Goal: Navigation & Orientation: Find specific page/section

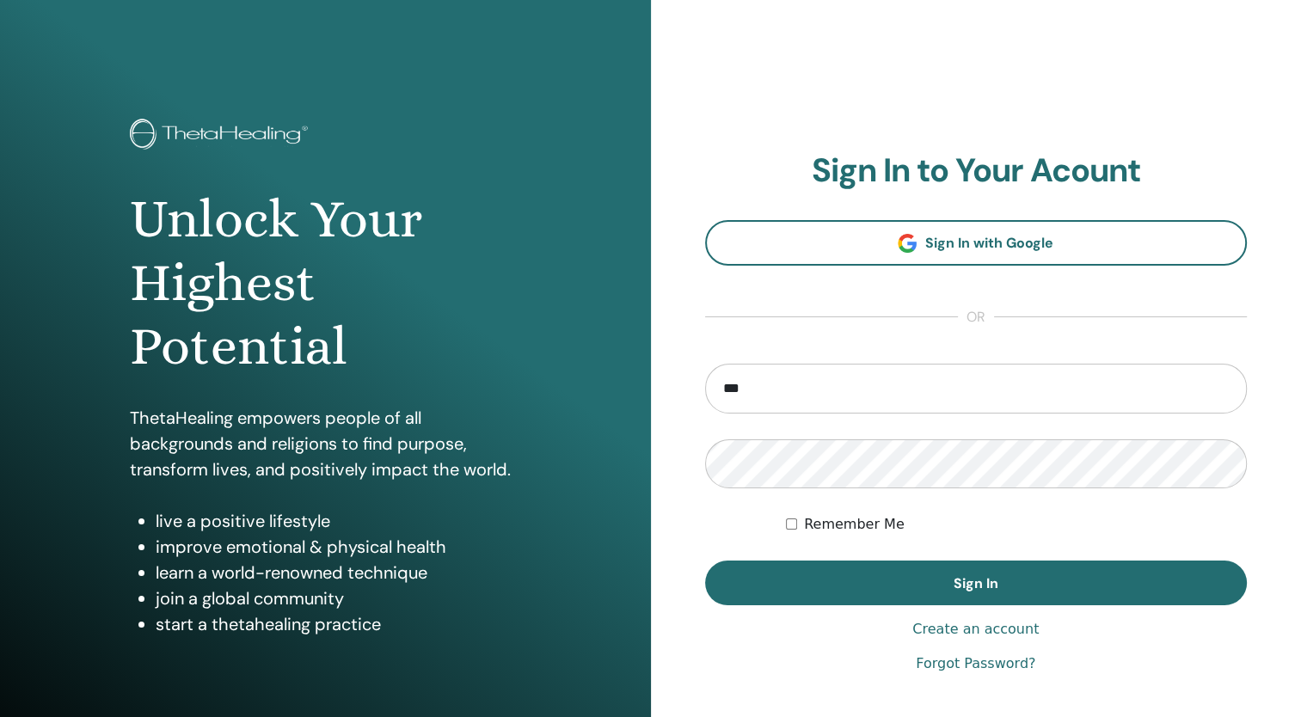
type input "**********"
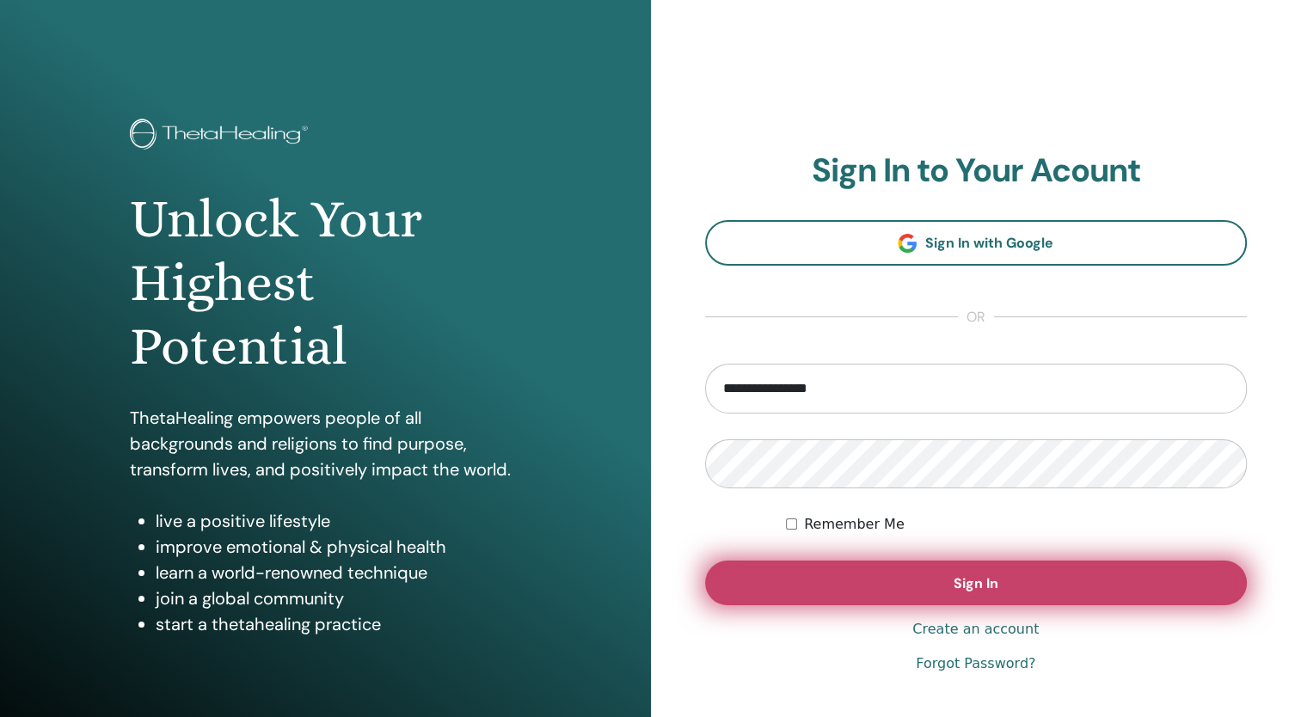
click at [946, 602] on button "Sign In" at bounding box center [976, 583] width 543 height 45
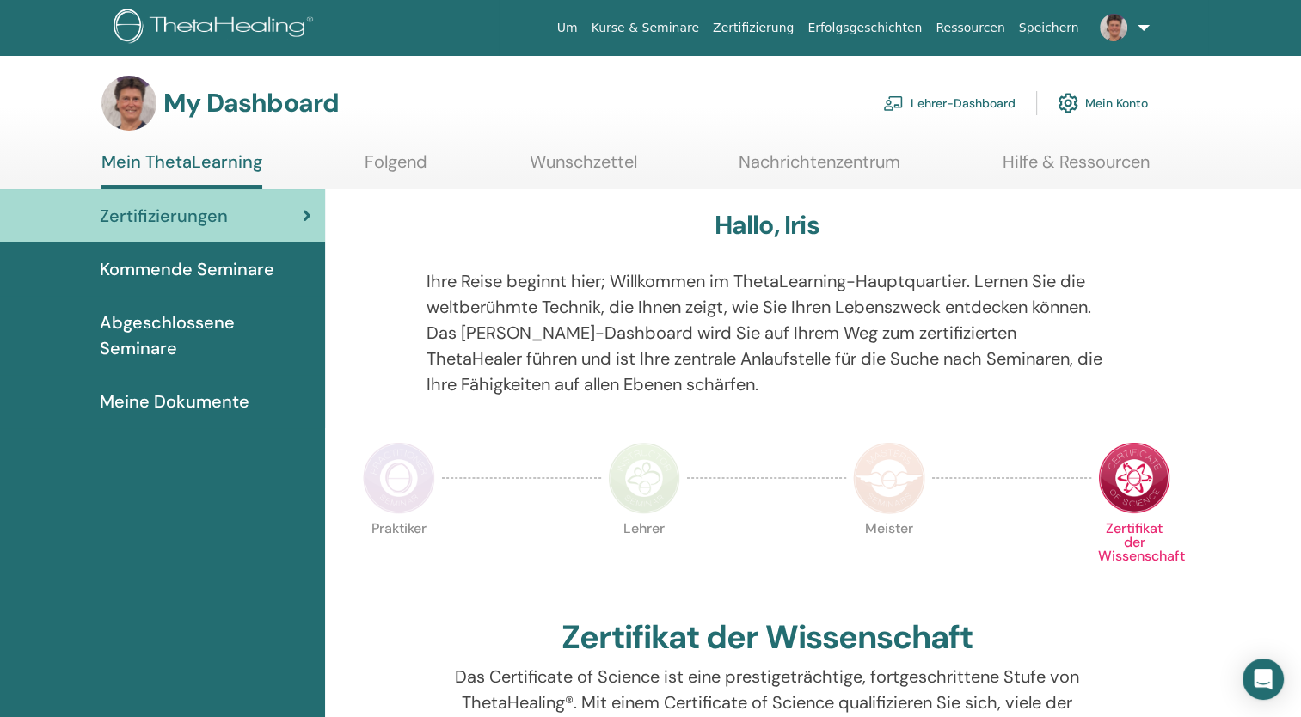
click at [950, 111] on link "Lehrer-Dashboard" at bounding box center [949, 103] width 132 height 38
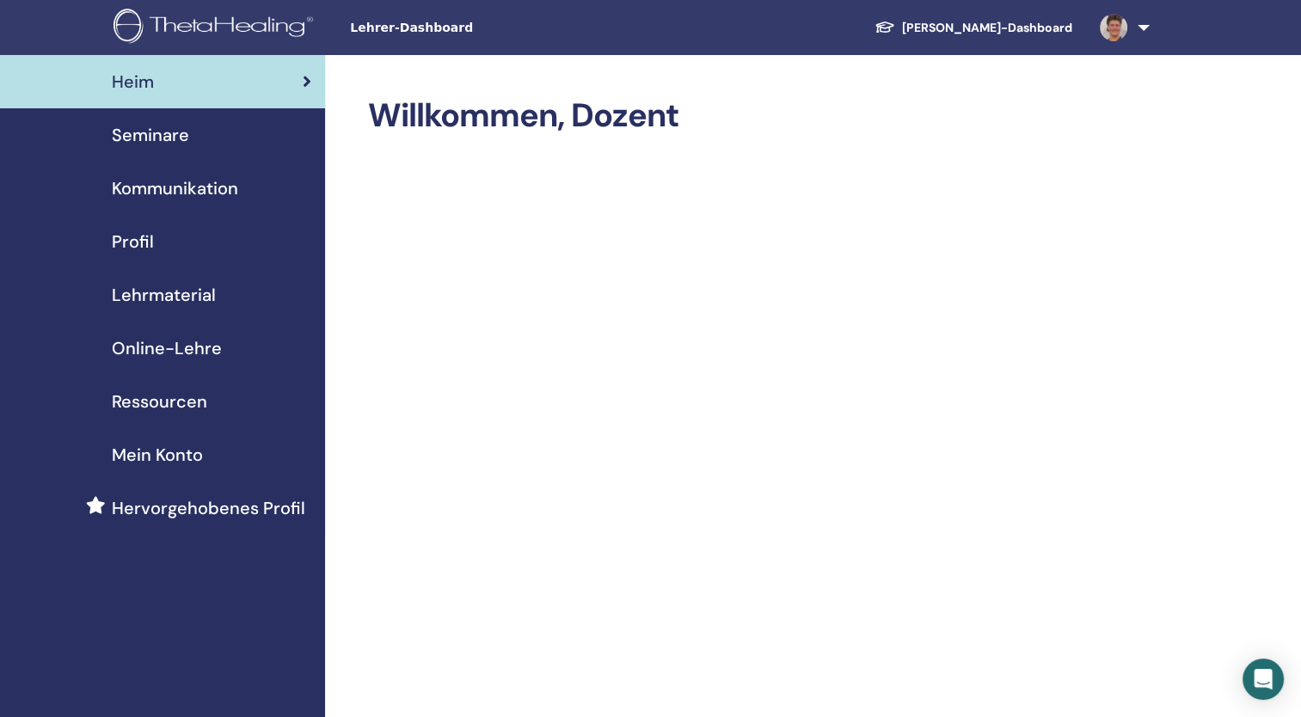
click at [169, 136] on span "Seminare" at bounding box center [150, 135] width 77 height 26
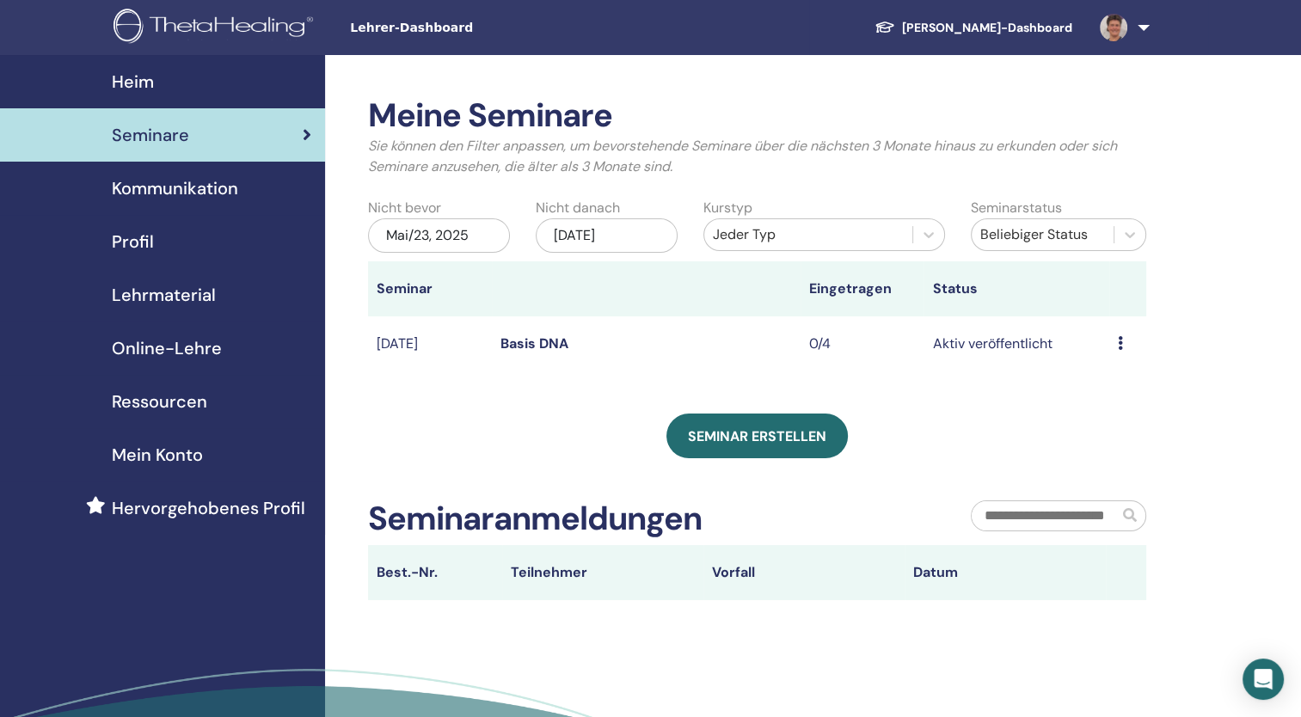
click at [475, 344] on td "[DATE]" at bounding box center [430, 345] width 124 height 56
click at [550, 348] on link "Basis DNA" at bounding box center [535, 344] width 68 height 18
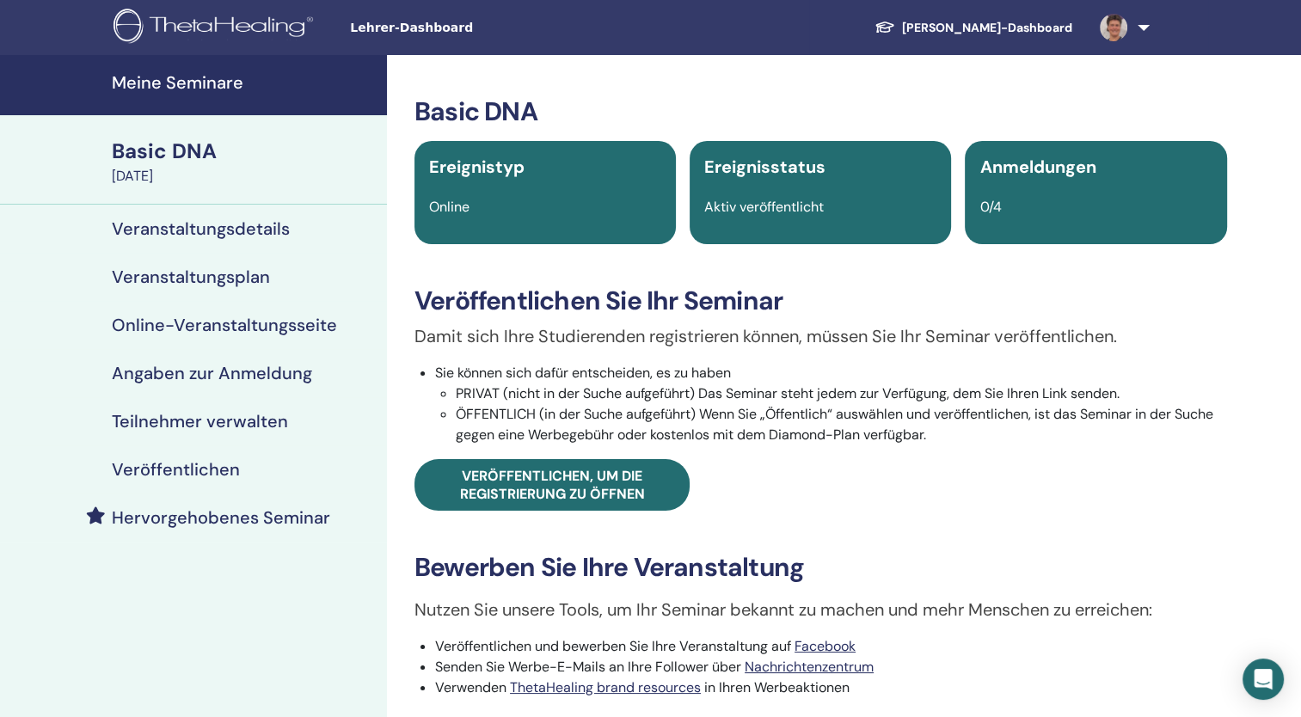
click at [205, 331] on h4 "Online-Veranstaltungsseite" at bounding box center [224, 325] width 225 height 21
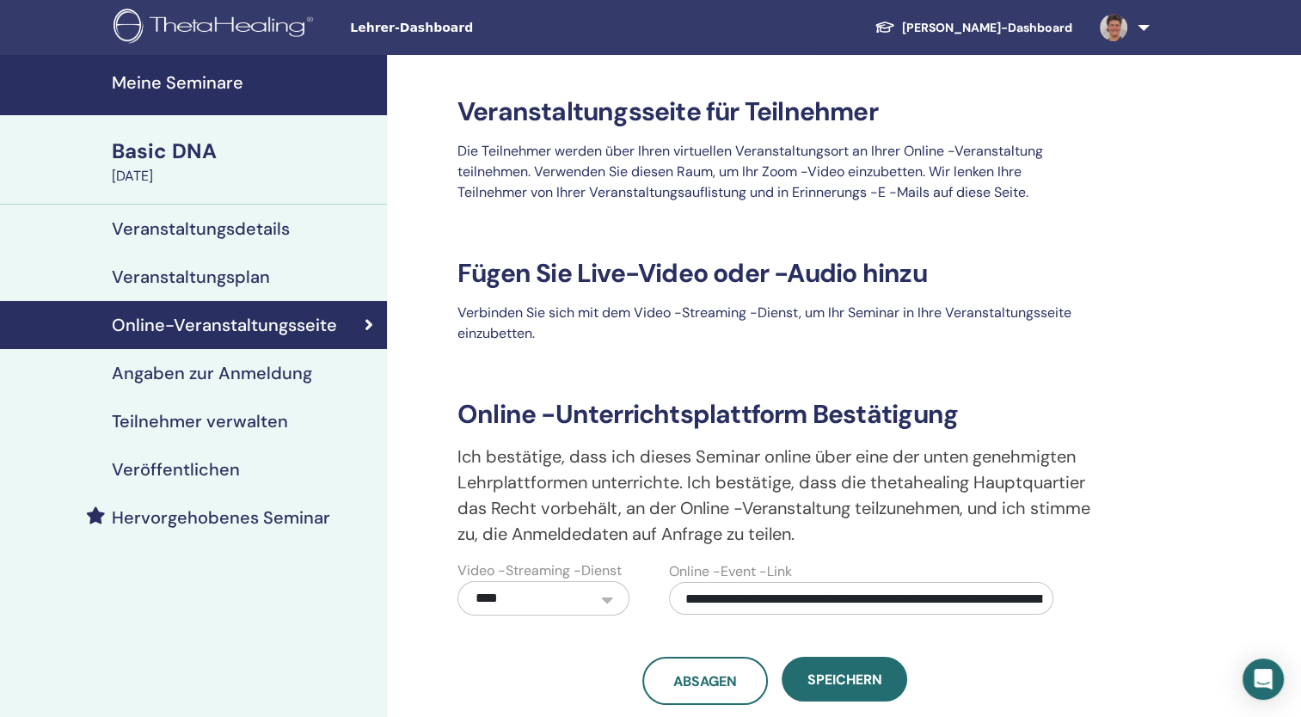
click at [216, 284] on h4 "Veranstaltungsplan" at bounding box center [191, 277] width 158 height 21
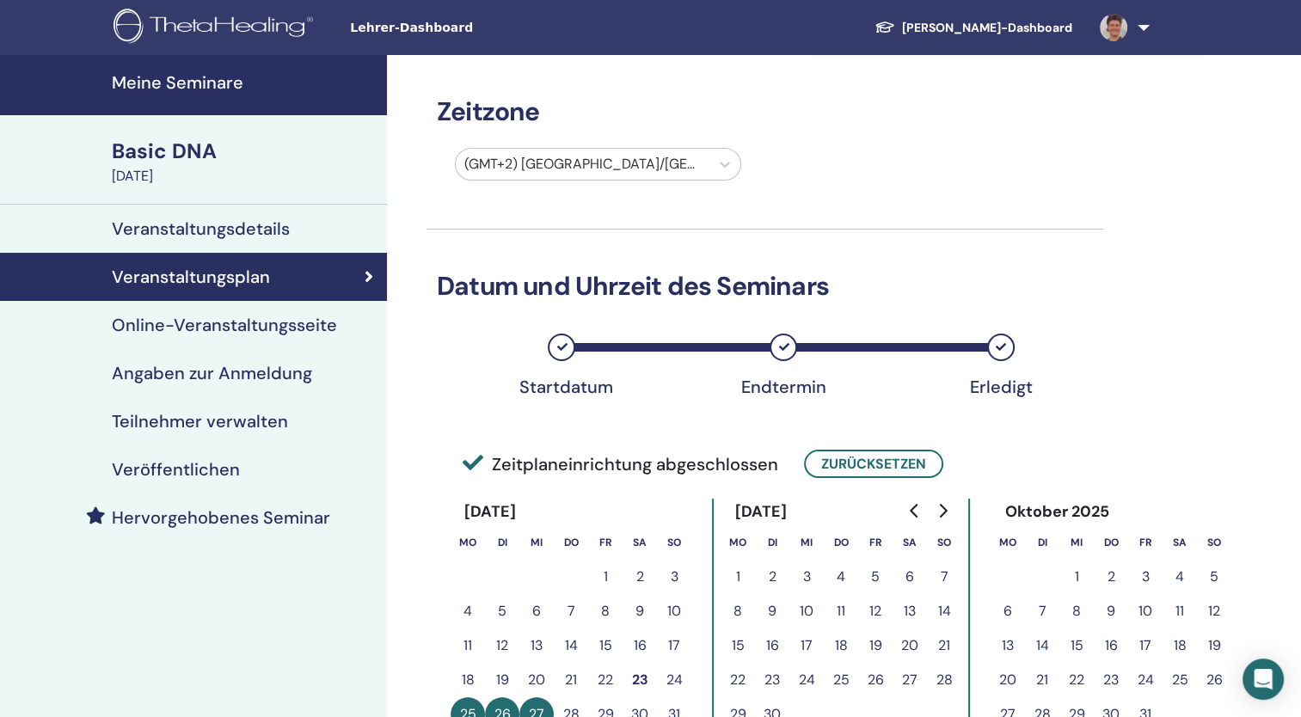
click at [289, 223] on div "Veranstaltungsdetails" at bounding box center [194, 228] width 360 height 21
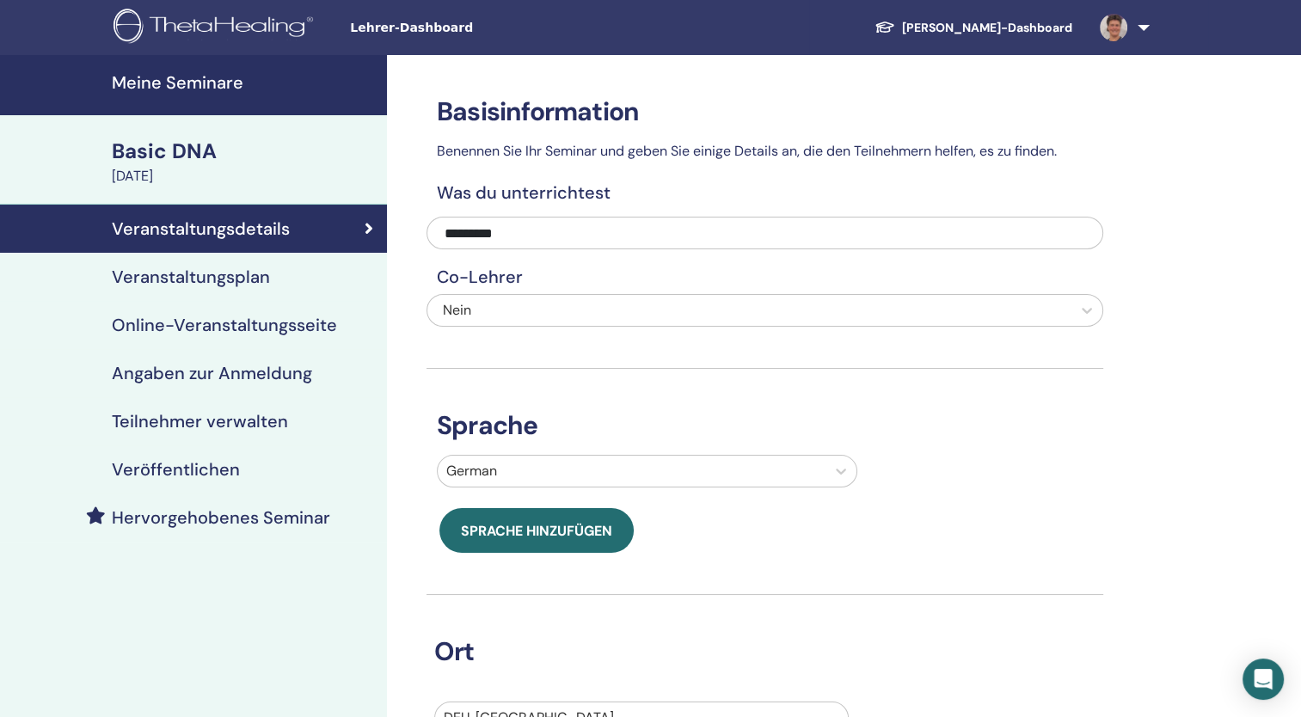
click at [248, 376] on h4 "Angaben zur Anmeldung" at bounding box center [212, 373] width 200 height 21
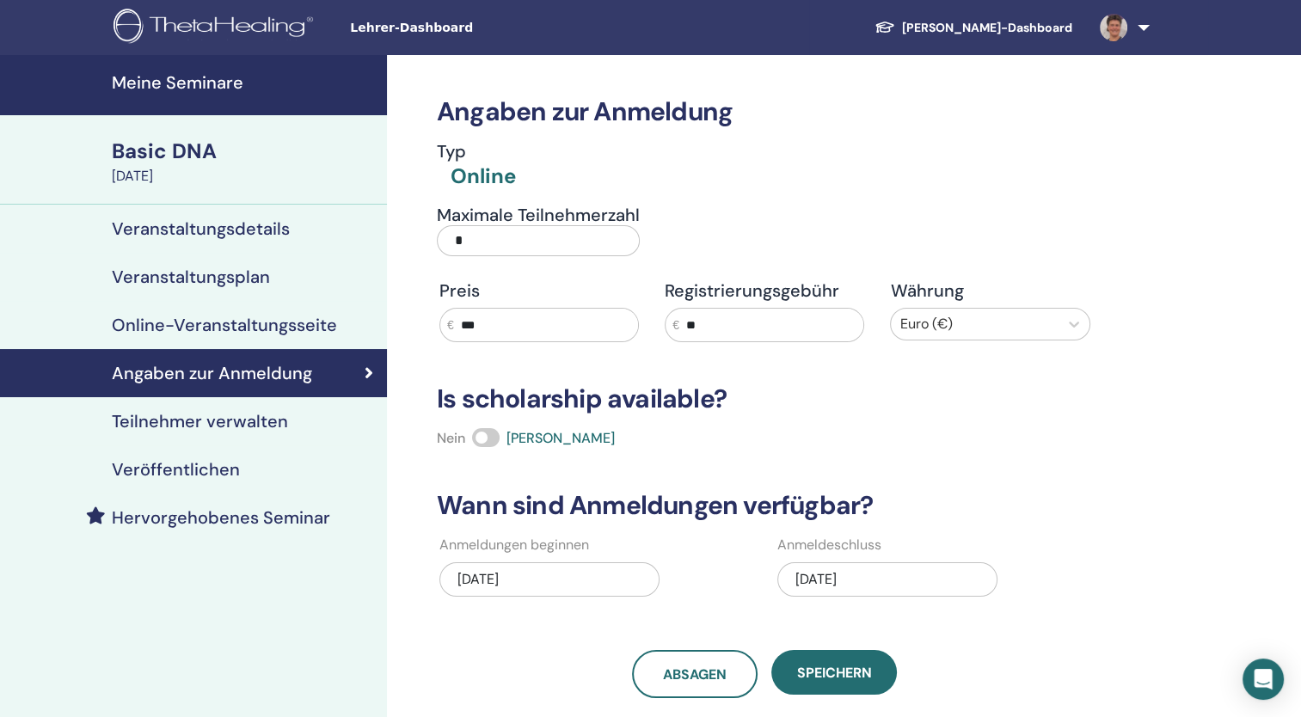
click at [1144, 30] on link at bounding box center [1121, 27] width 71 height 55
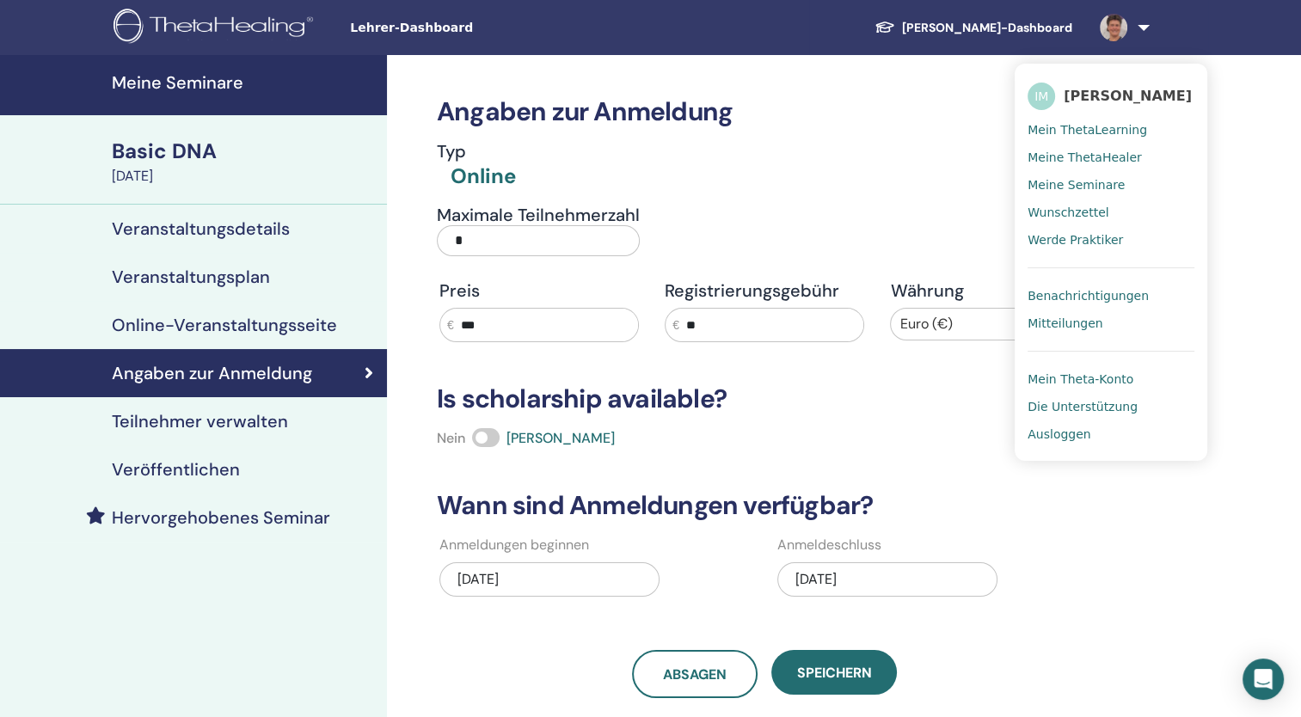
click at [1055, 438] on span "Ausloggen" at bounding box center [1059, 434] width 63 height 15
